Goal: Communication & Community: Connect with others

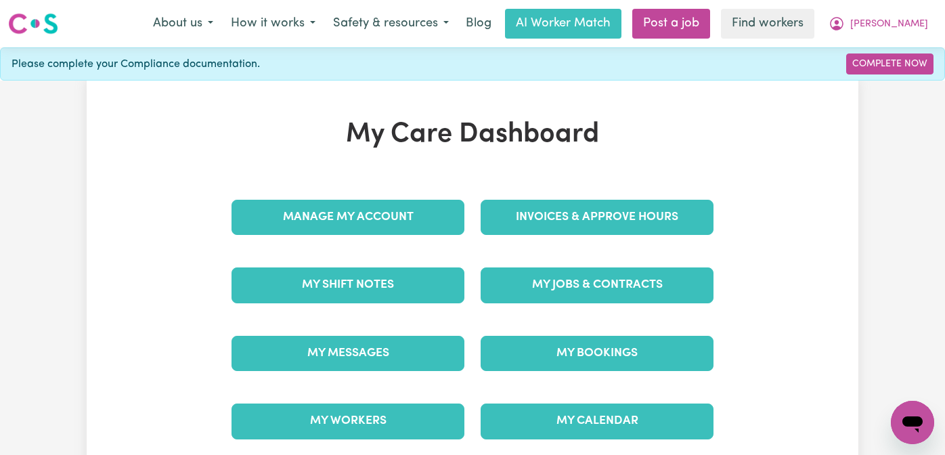
click at [458, 375] on div "My Messages" at bounding box center [347, 354] width 249 height 68
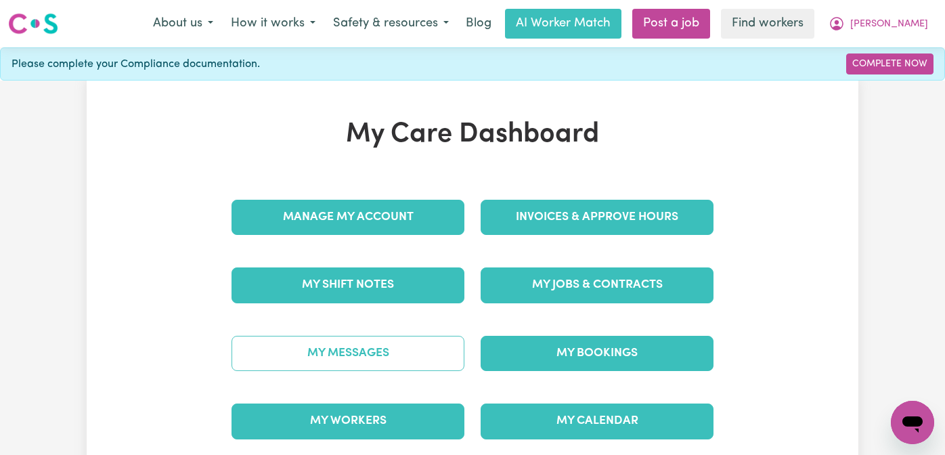
click at [428, 356] on link "My Messages" at bounding box center [348, 353] width 233 height 35
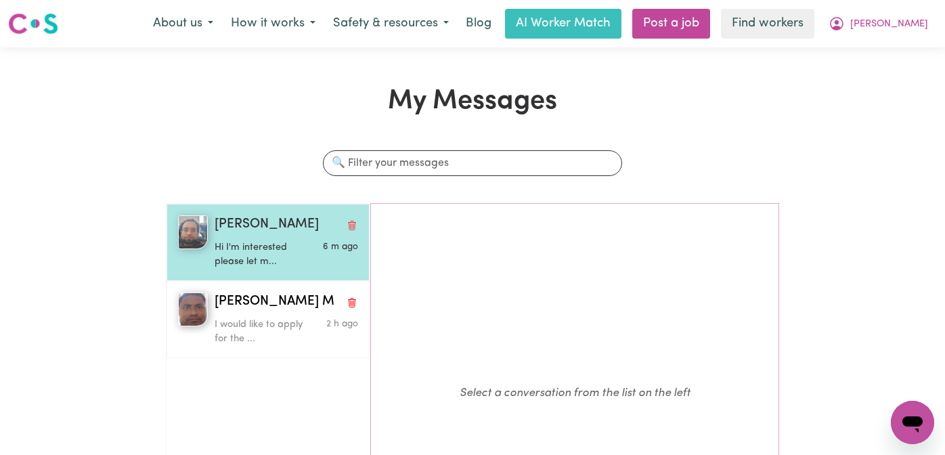
click at [270, 262] on p "Hi I'm interested please let m..." at bounding box center [262, 254] width 95 height 29
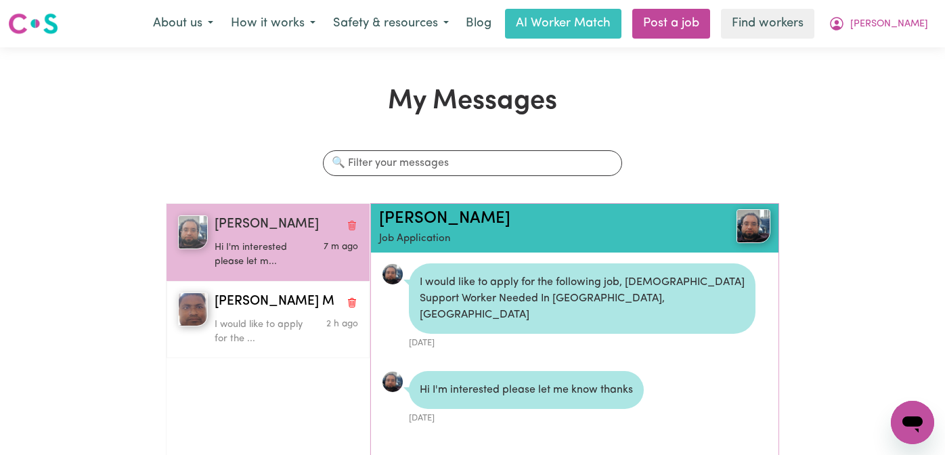
scroll to position [8, 0]
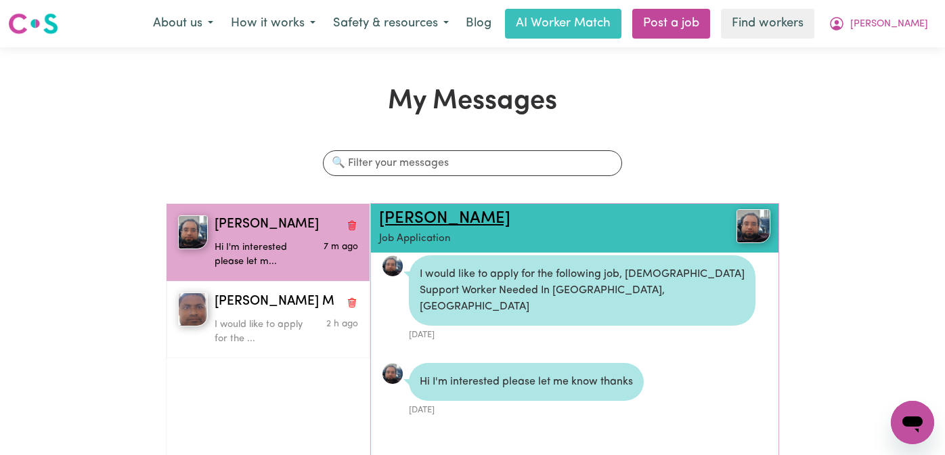
click at [397, 215] on link "Ahmad S" at bounding box center [444, 219] width 131 height 16
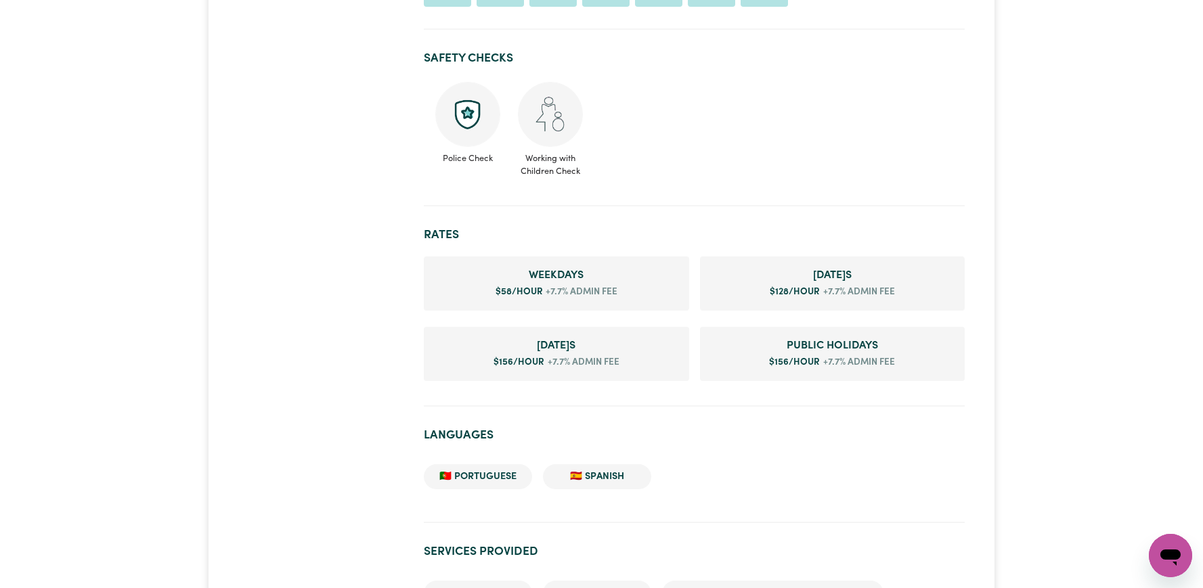
scroll to position [884, 0]
